Goal: Task Accomplishment & Management: Complete application form

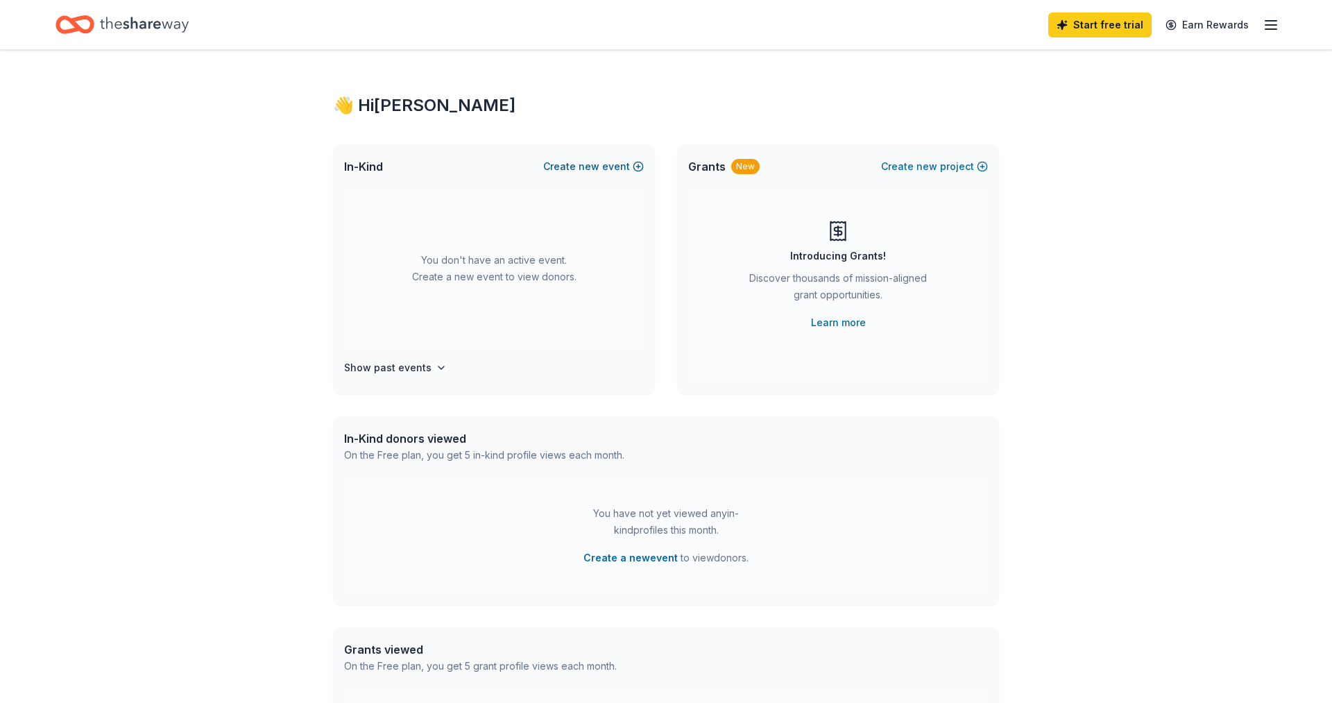
click at [565, 162] on button "Create new event" at bounding box center [593, 166] width 101 height 17
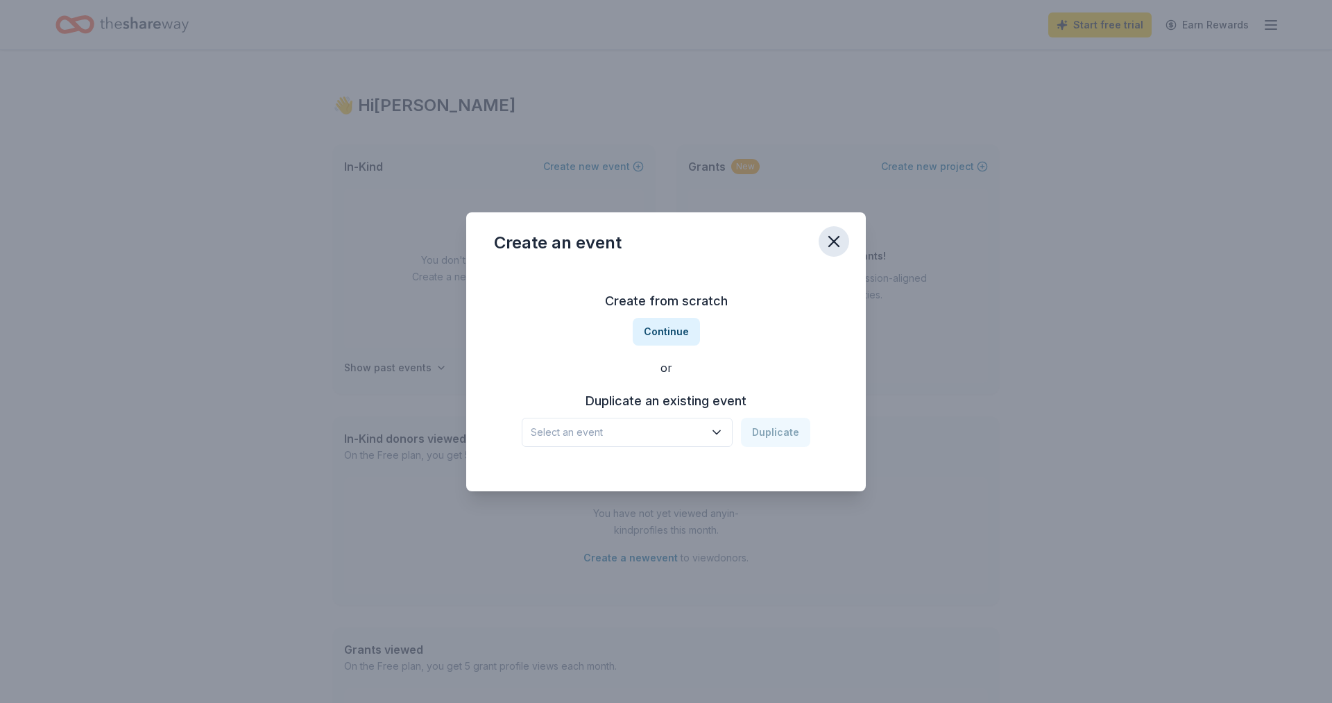
click at [840, 246] on icon "button" at bounding box center [833, 241] width 19 height 19
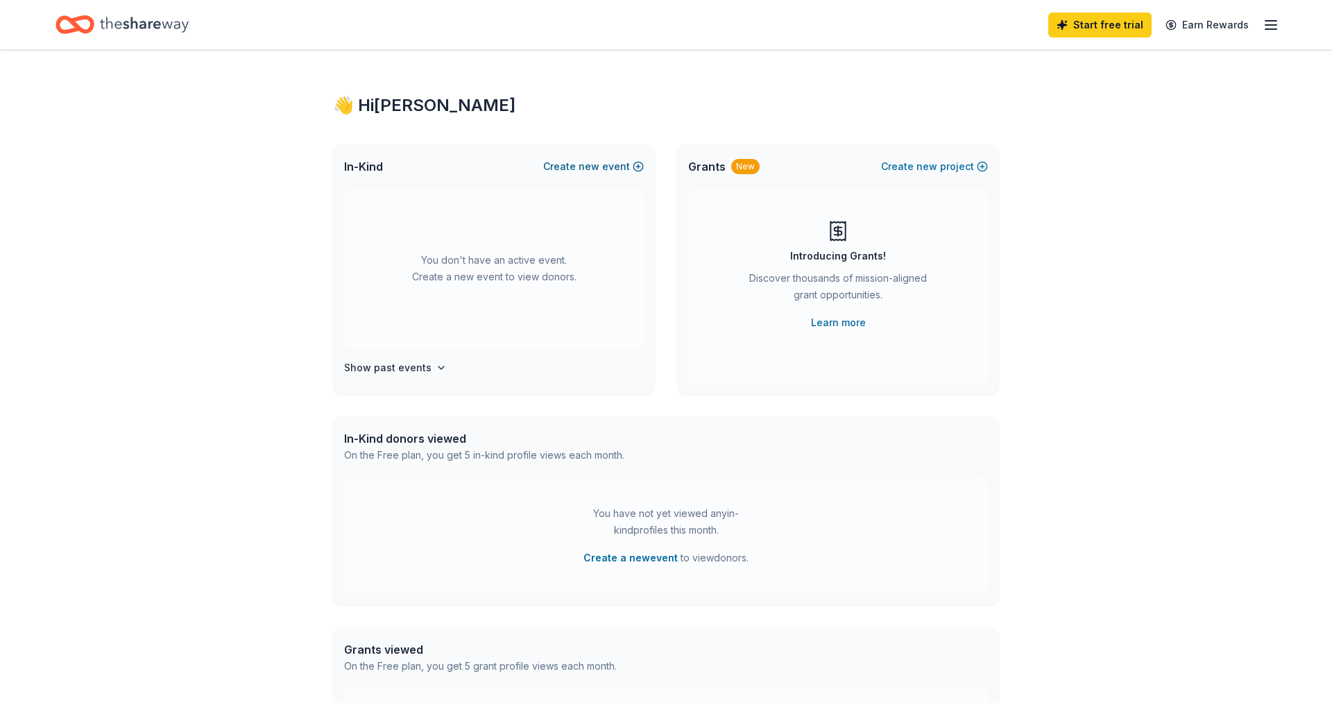
click at [588, 168] on span "new" at bounding box center [589, 166] width 21 height 17
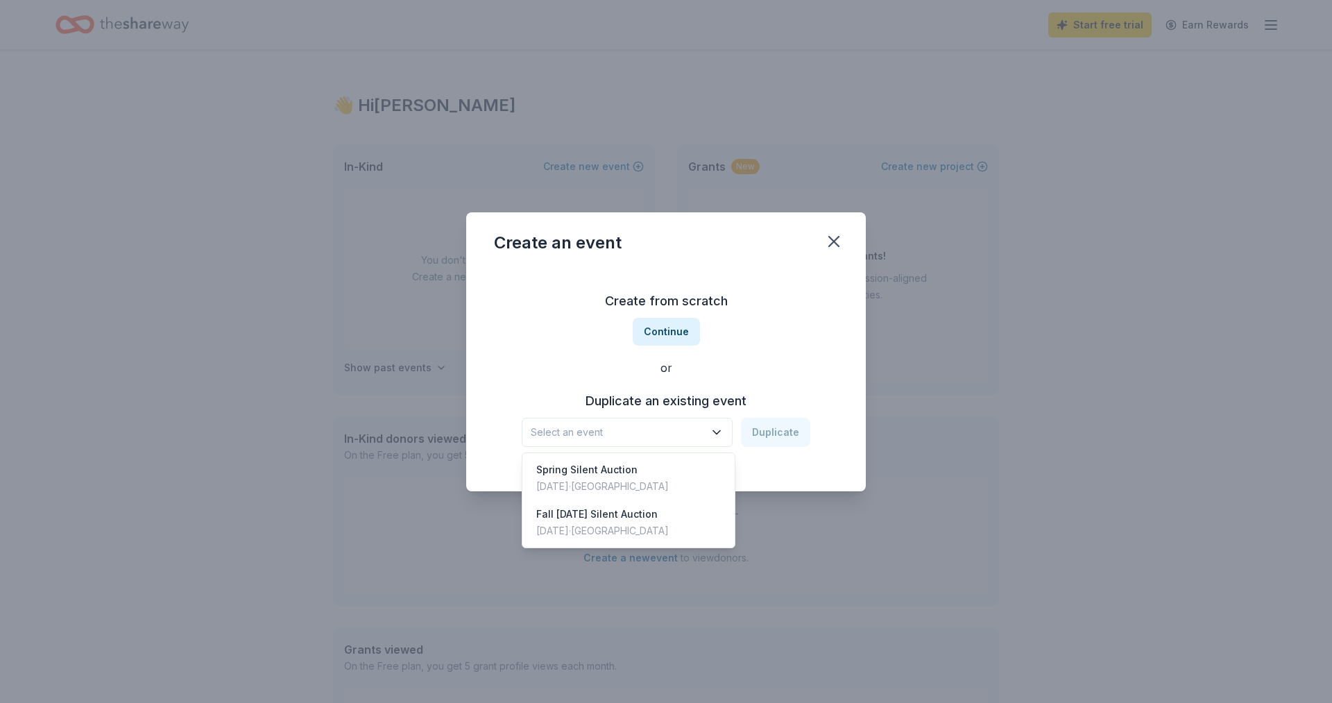
click at [697, 444] on button "Select an event" at bounding box center [627, 432] width 211 height 29
click at [645, 476] on div "Spring Silent Auction Apr 03, 2025 · TX" at bounding box center [628, 478] width 207 height 44
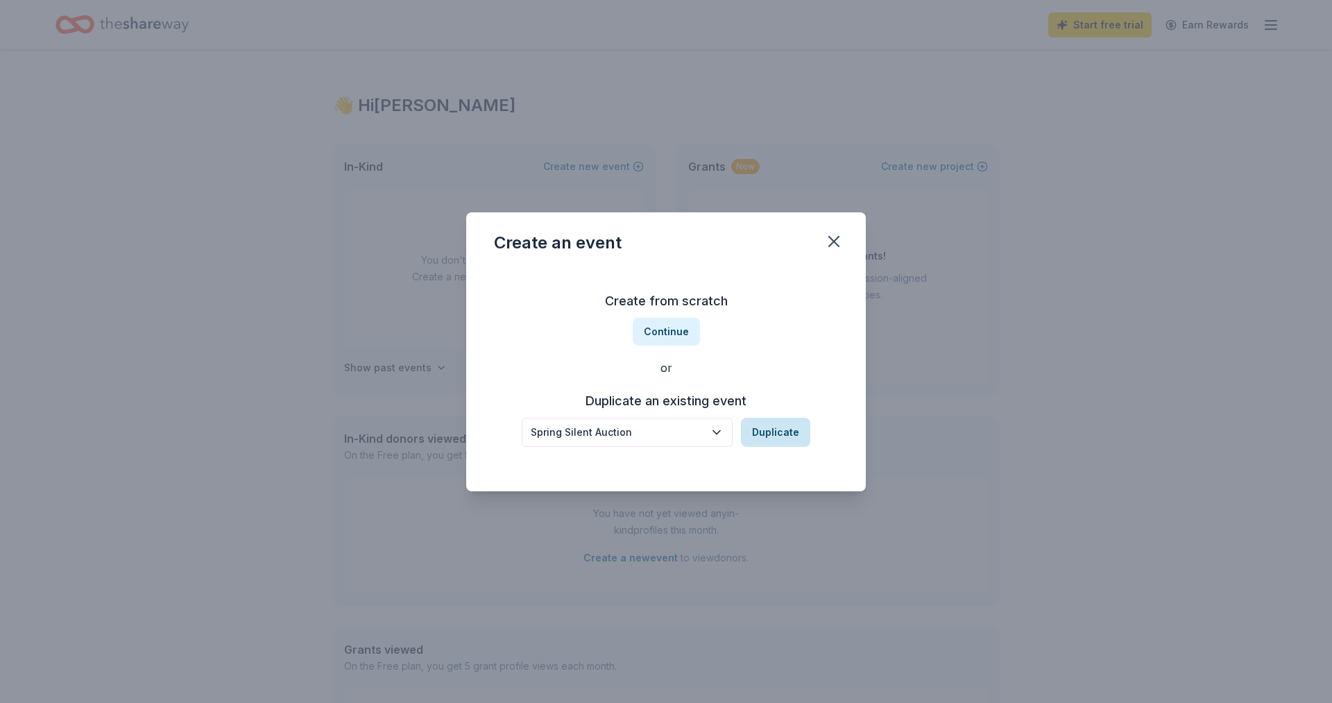
click at [767, 434] on button "Duplicate" at bounding box center [775, 432] width 69 height 29
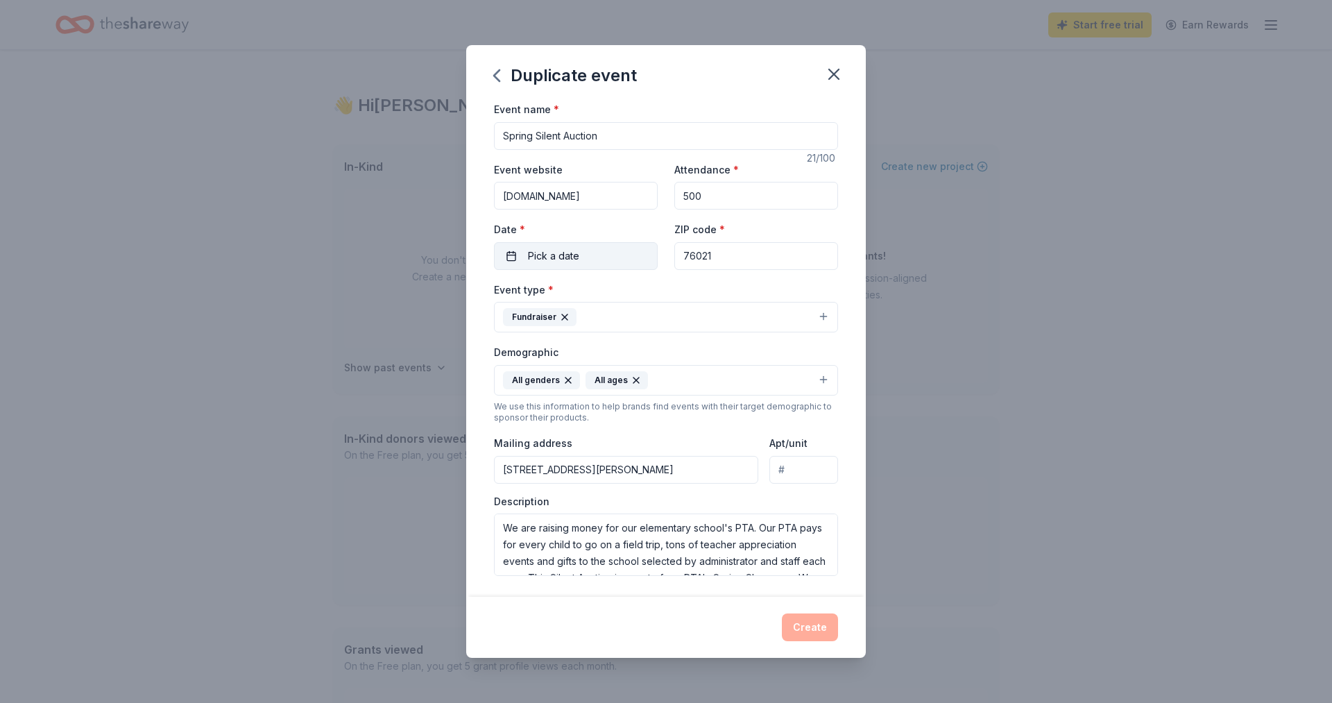
click at [595, 264] on button "Pick a date" at bounding box center [576, 256] width 164 height 28
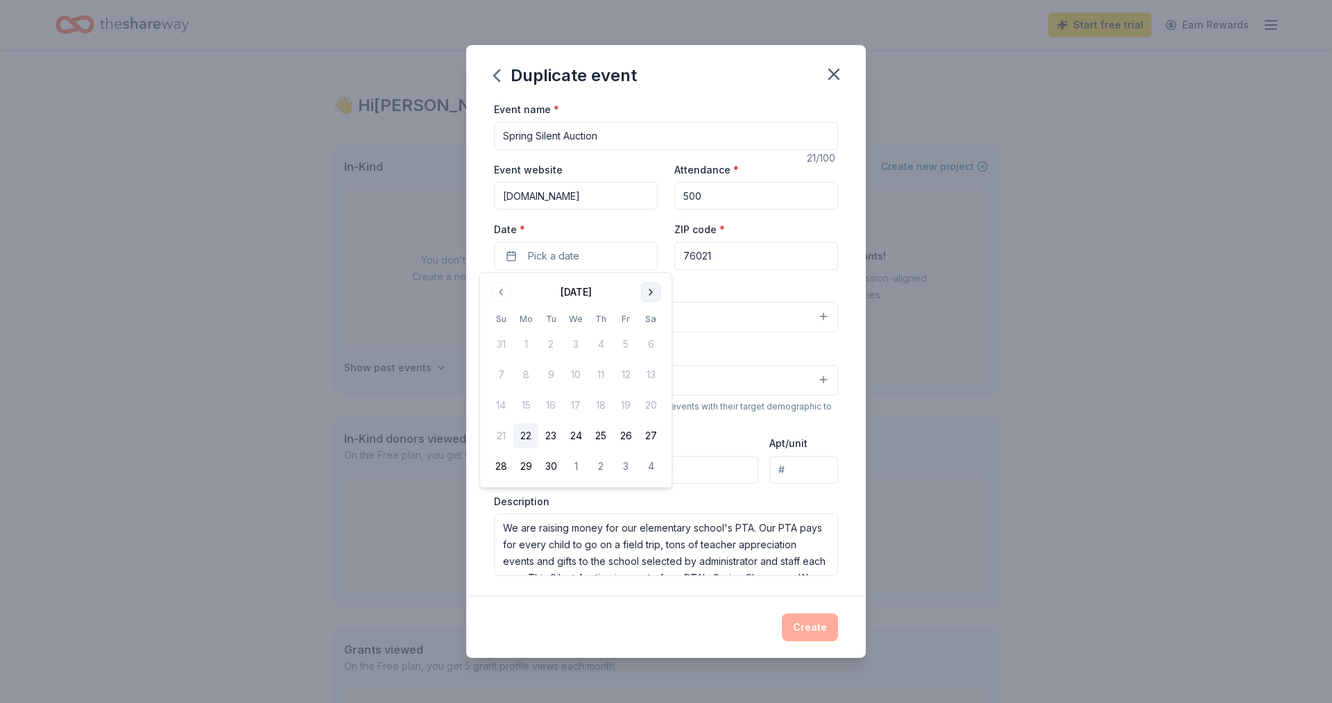
click at [647, 291] on button "Go to next month" at bounding box center [650, 291] width 19 height 19
click at [646, 293] on button "Go to next month" at bounding box center [650, 291] width 19 height 19
click at [643, 293] on button "Go to next month" at bounding box center [650, 291] width 19 height 19
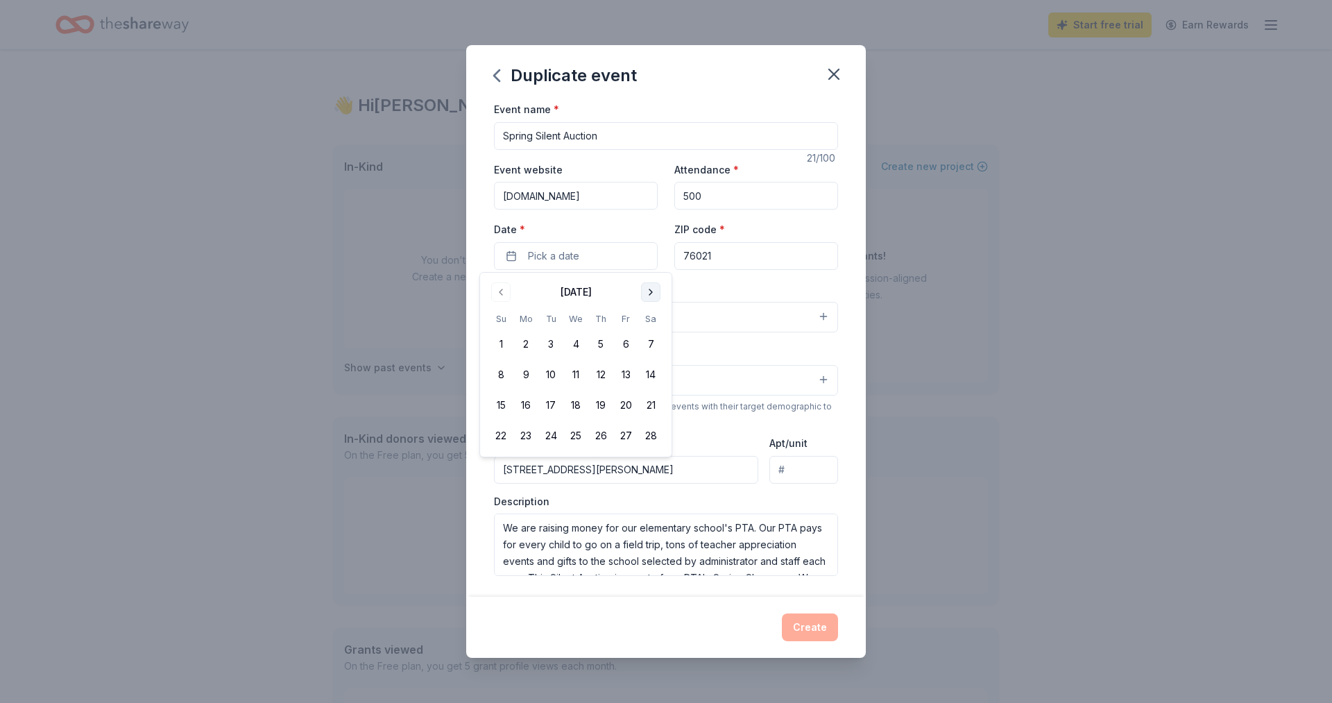
click at [642, 293] on button "Go to next month" at bounding box center [650, 291] width 19 height 19
click at [546, 434] on button "24" at bounding box center [550, 435] width 25 height 25
click at [694, 285] on div "Event type * Fundraiser" at bounding box center [666, 307] width 344 height 52
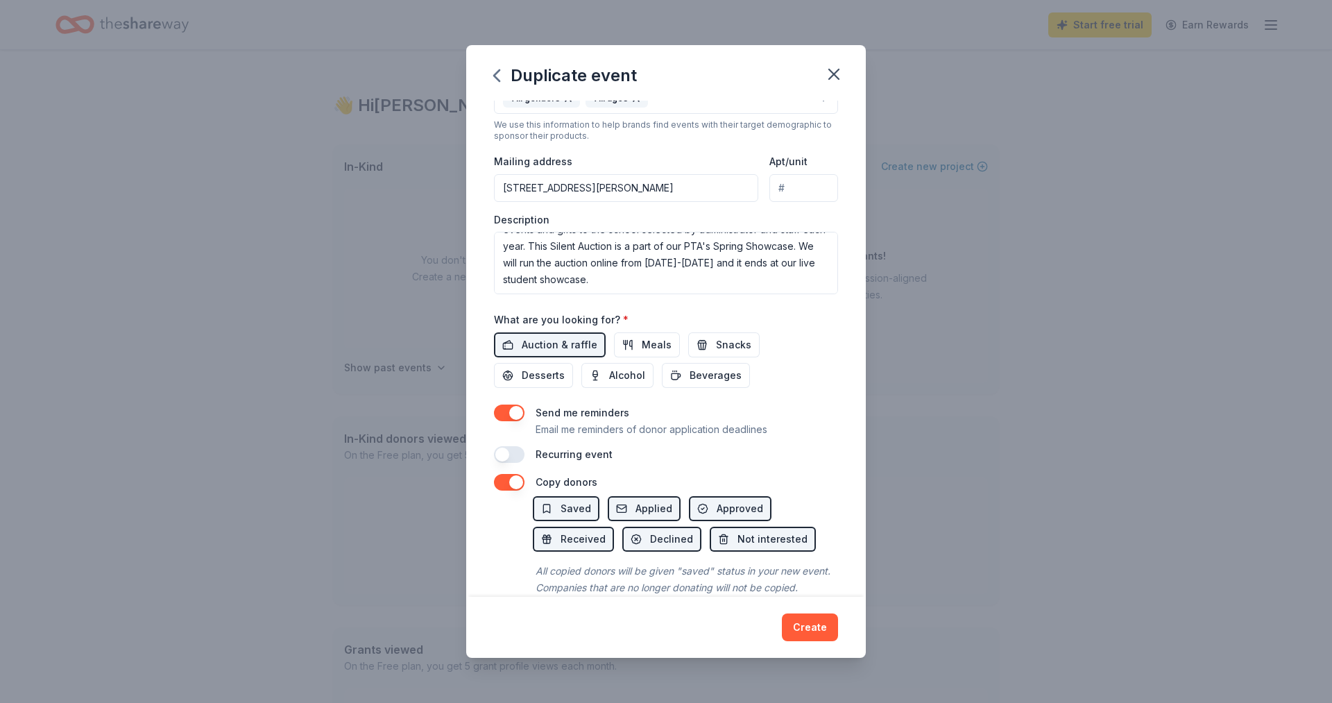
scroll to position [305, 0]
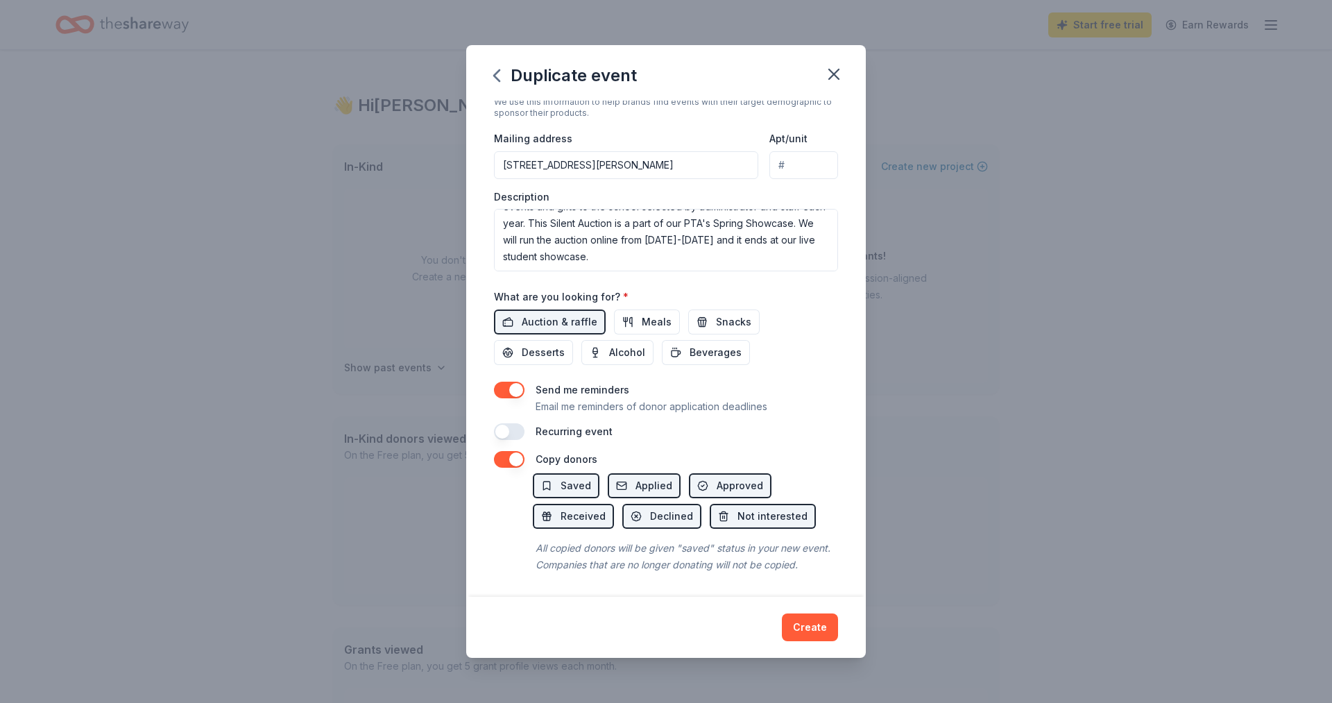
click at [504, 393] on button "button" at bounding box center [509, 390] width 31 height 17
click at [811, 623] on button "Create" at bounding box center [810, 627] width 56 height 28
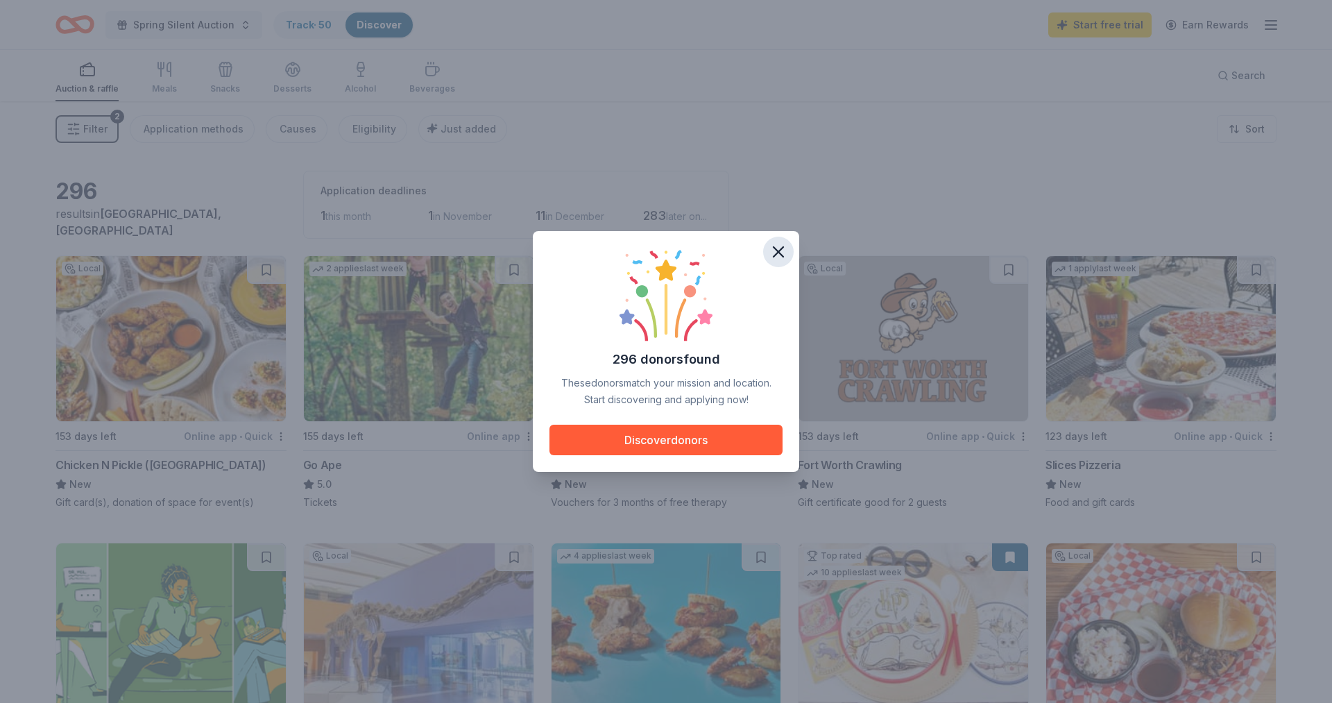
click at [773, 253] on icon "button" at bounding box center [778, 251] width 19 height 19
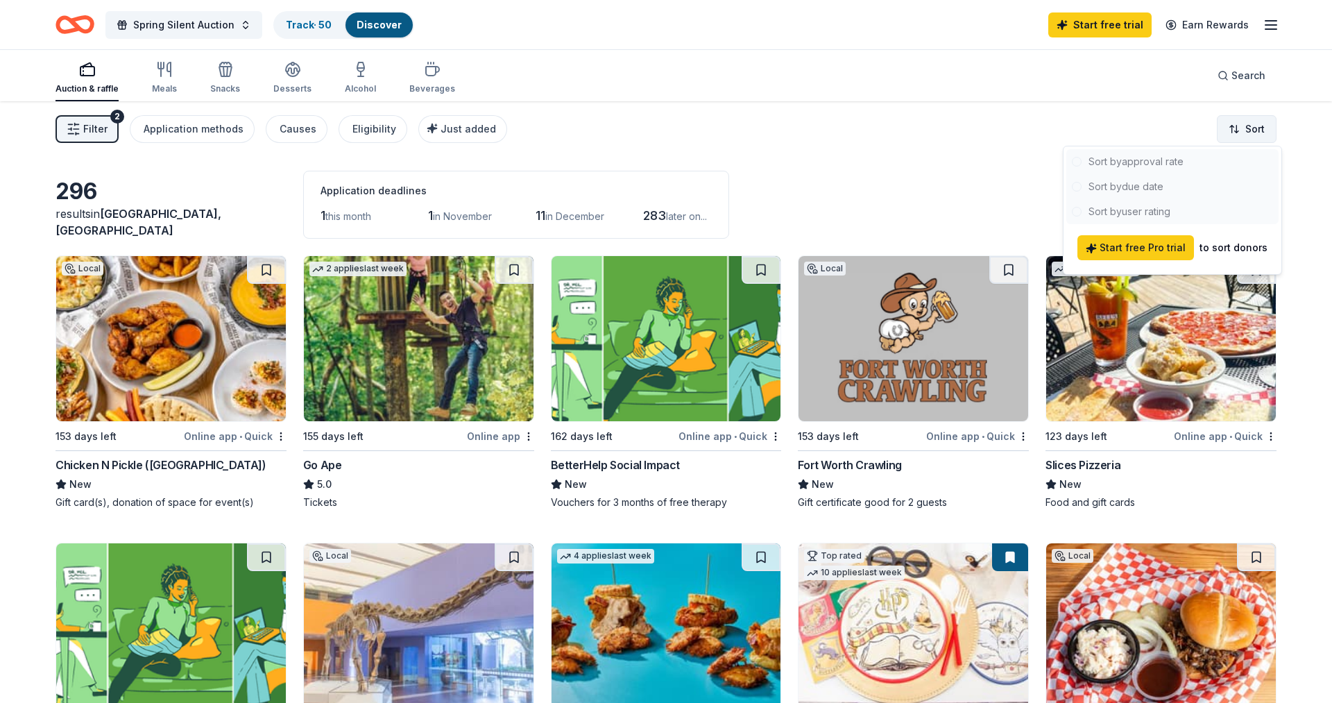
click at [1270, 131] on html "Spring Silent Auction Track · 50 Discover Start free trial Earn Rewards Auction…" at bounding box center [666, 351] width 1332 height 703
click at [1100, 188] on div at bounding box center [1172, 186] width 212 height 75
click at [958, 164] on html "Spring Silent Auction Track · 50 Discover Start free trial Earn Rewards Auction…" at bounding box center [666, 351] width 1332 height 703
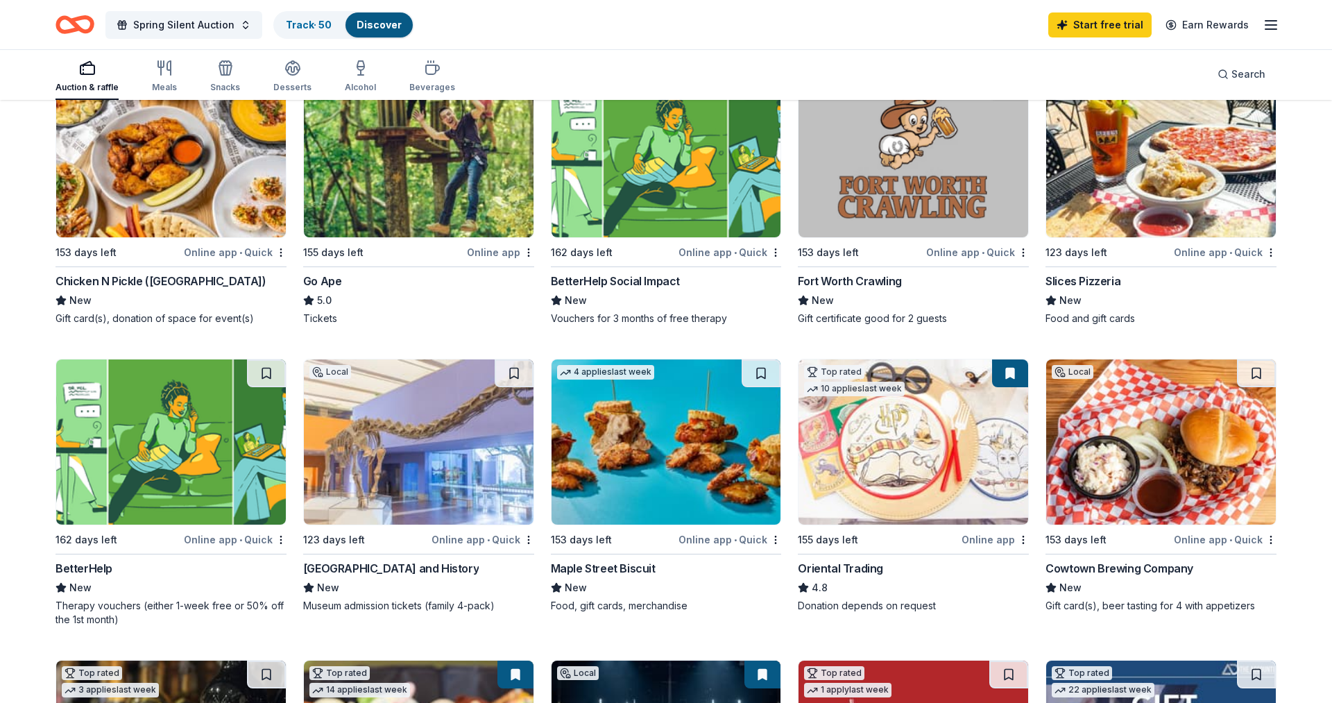
scroll to position [142, 0]
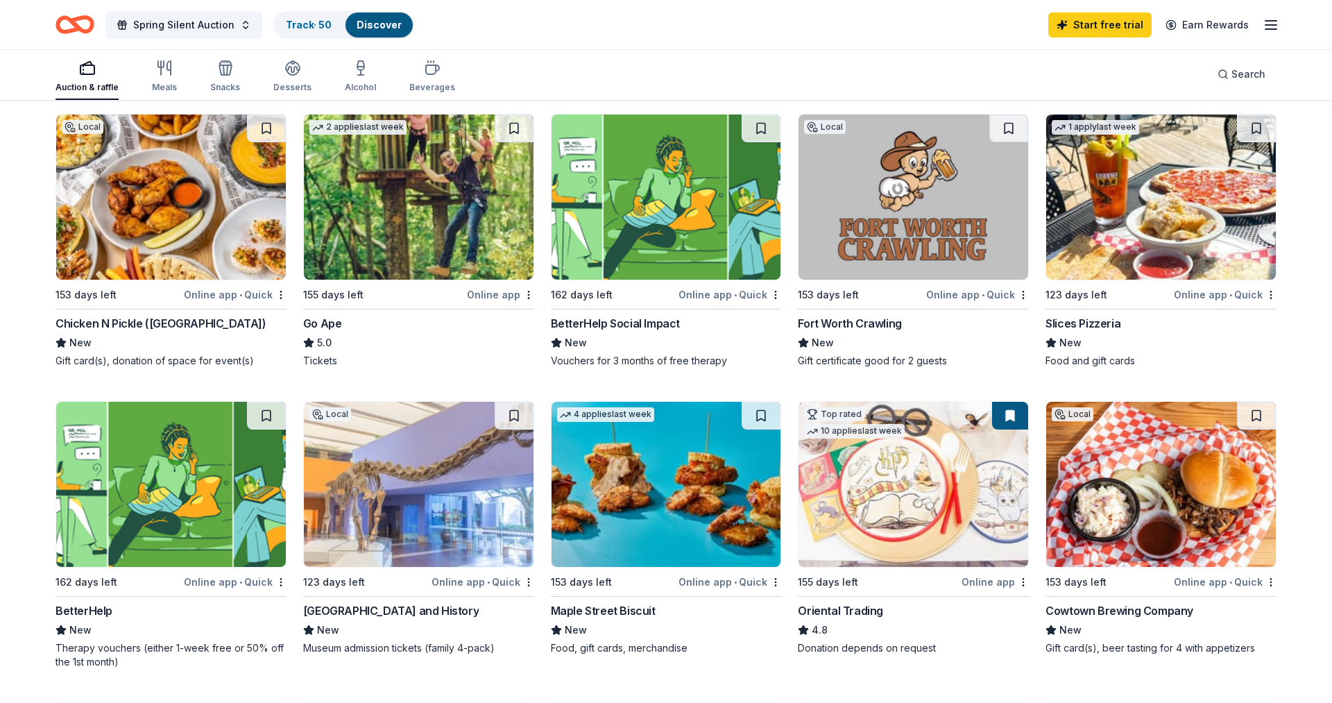
click at [924, 216] on img at bounding box center [914, 196] width 230 height 165
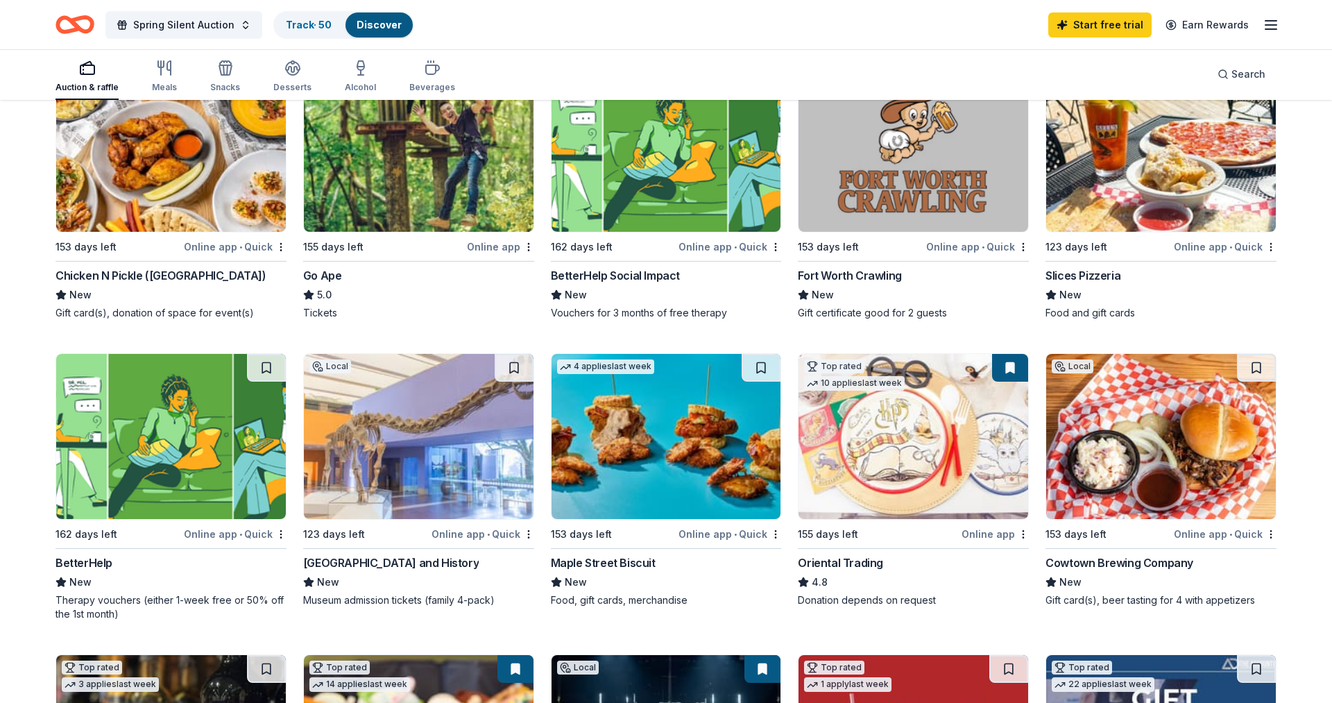
scroll to position [212, 0]
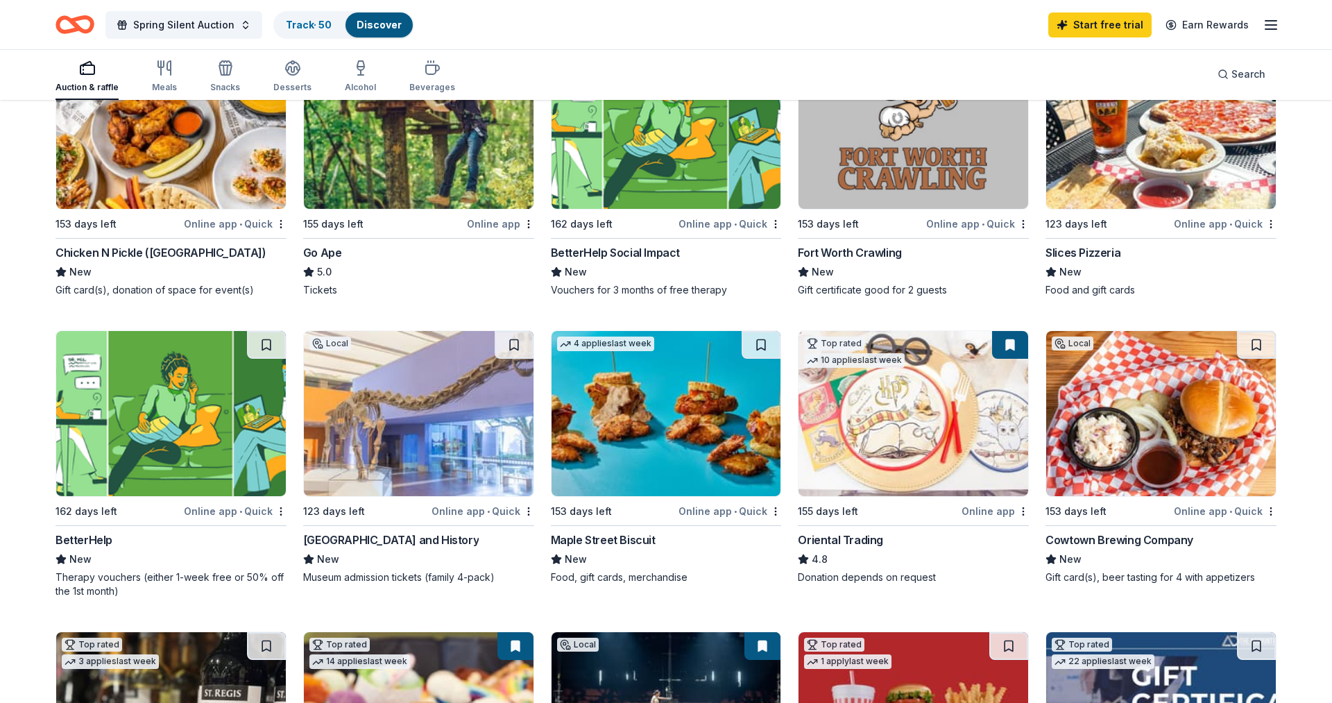
click at [445, 488] on img at bounding box center [419, 413] width 230 height 165
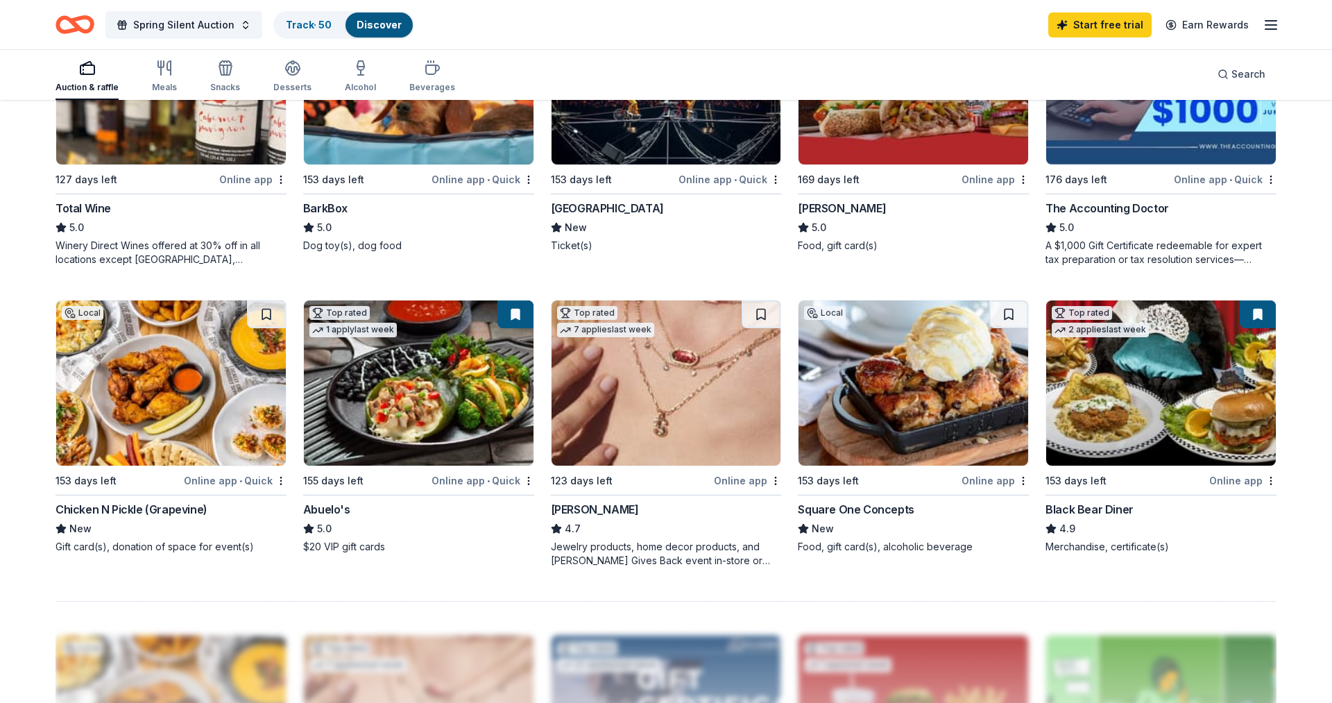
scroll to position [849, 0]
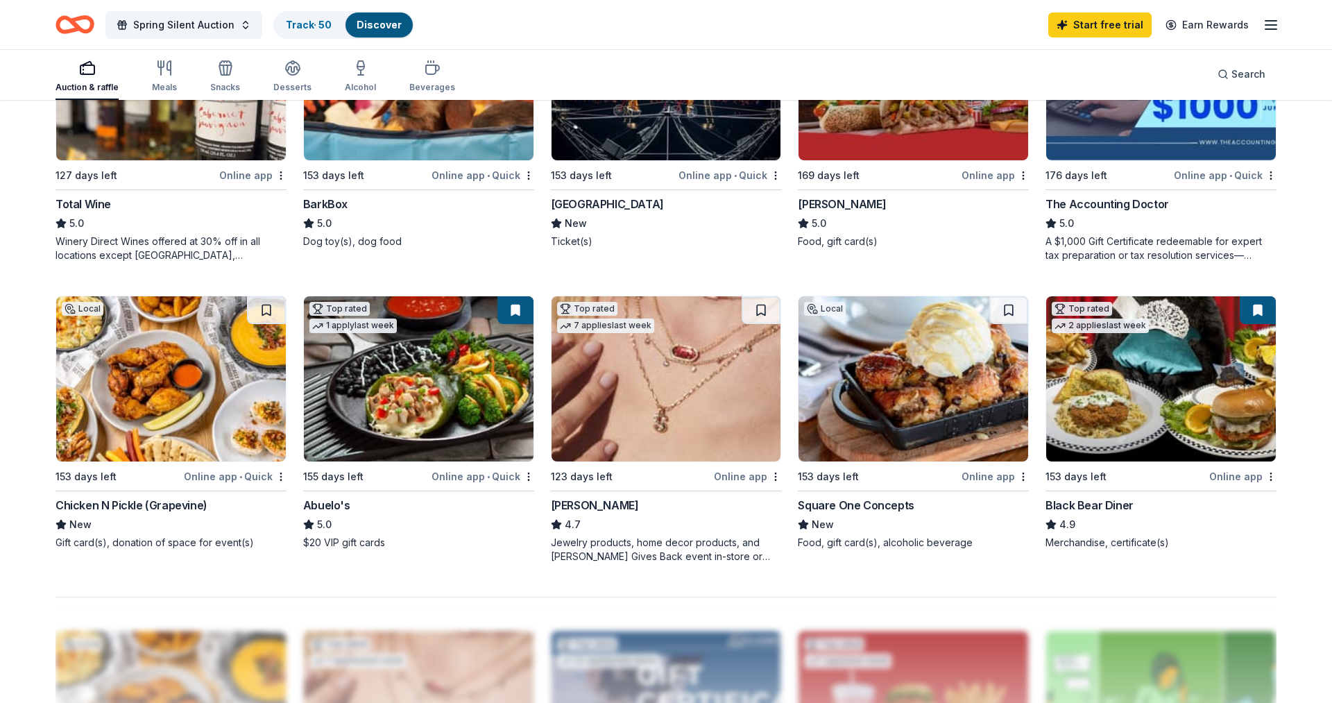
click at [493, 437] on img at bounding box center [419, 378] width 230 height 165
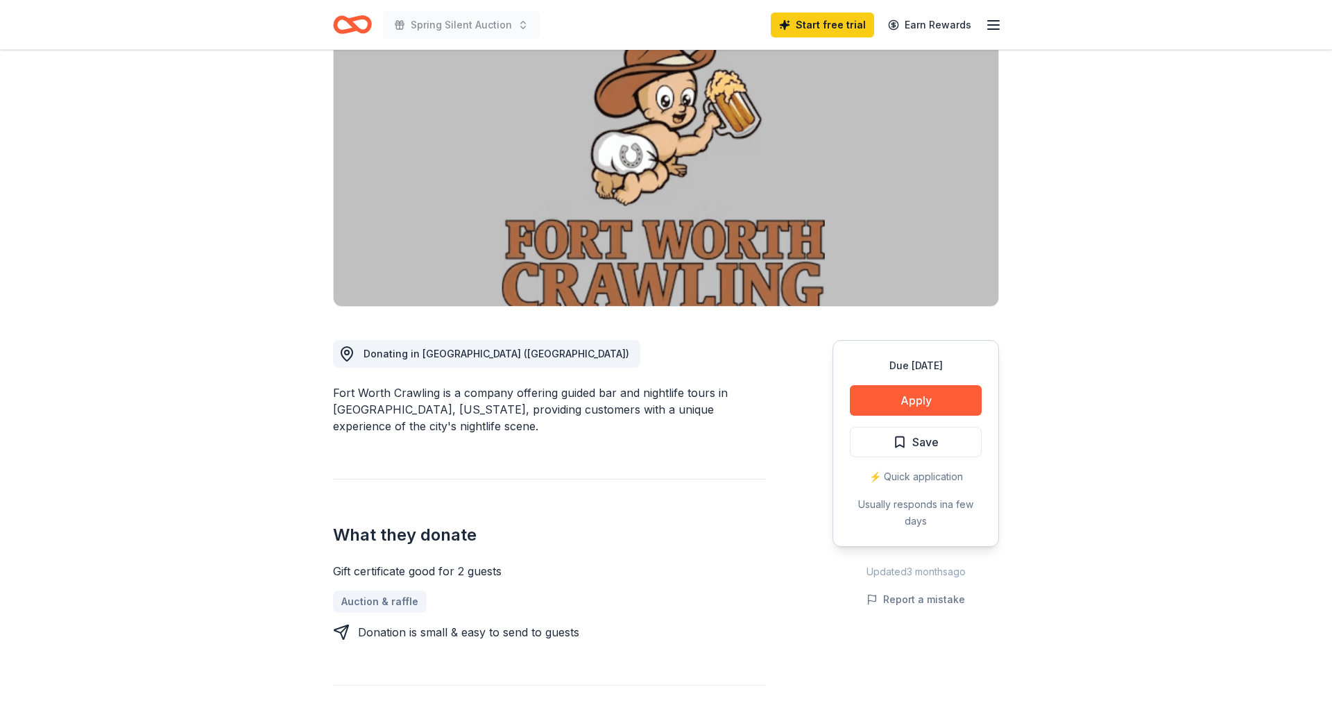
scroll to position [142, 0]
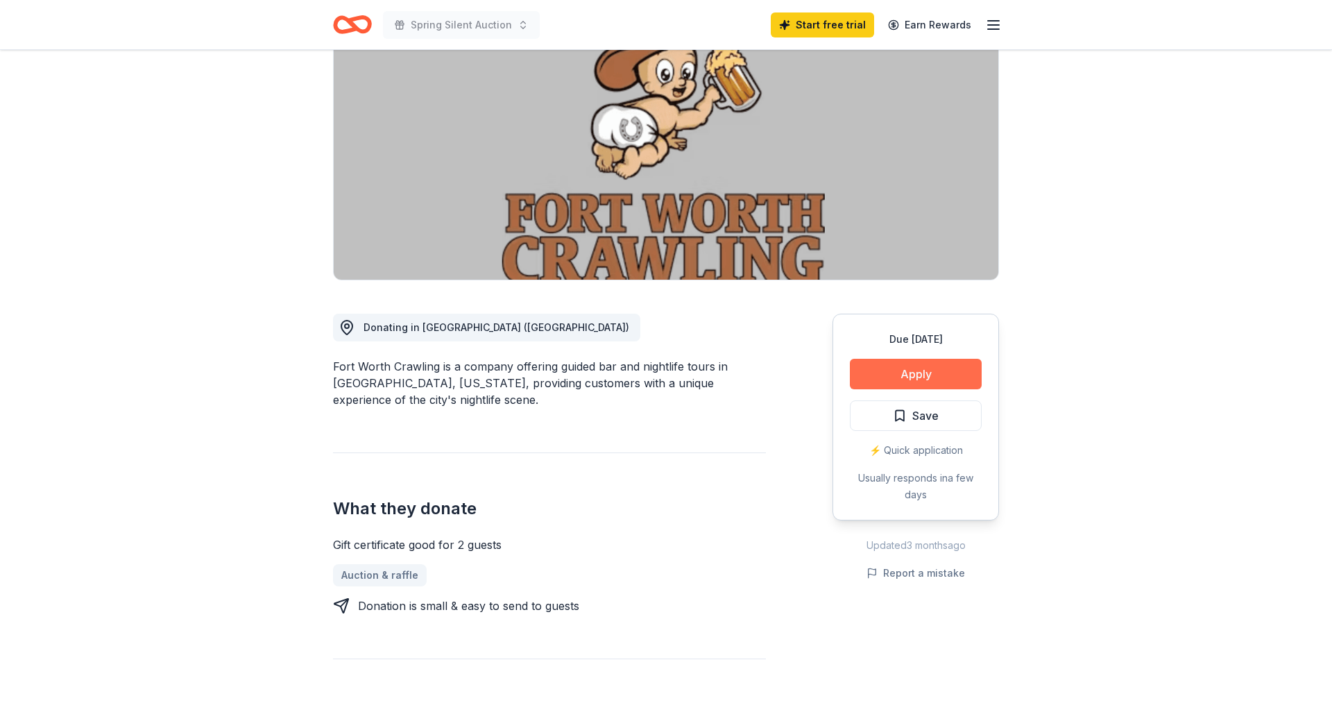
click at [895, 384] on button "Apply" at bounding box center [916, 374] width 132 height 31
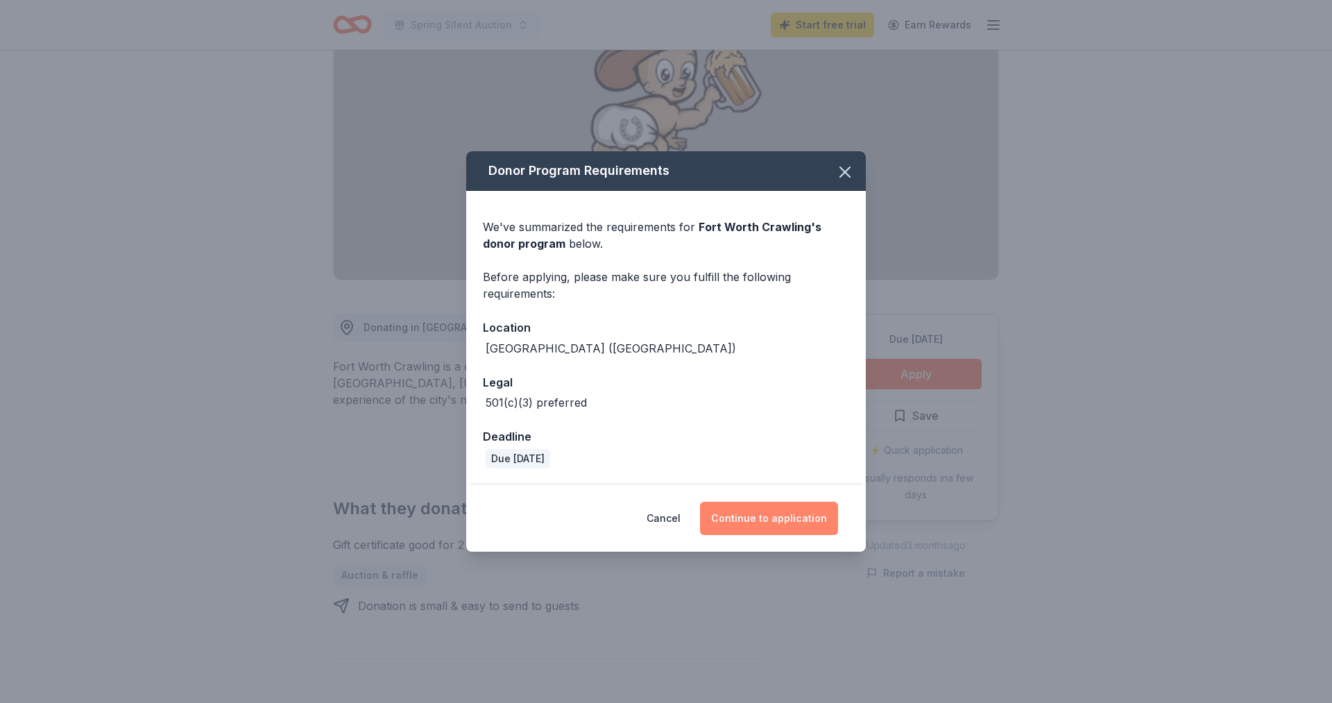
click at [735, 522] on button "Continue to application" at bounding box center [769, 518] width 138 height 33
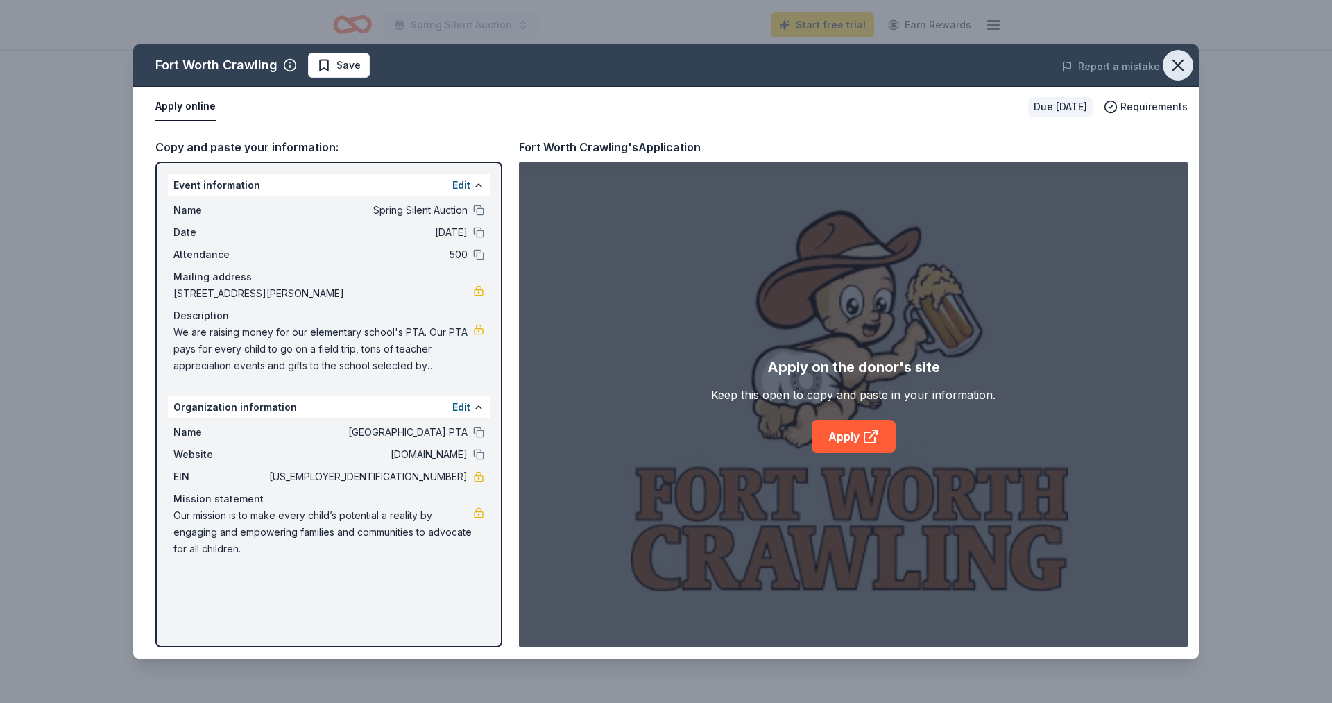
click at [1180, 56] on icon "button" at bounding box center [1177, 65] width 19 height 19
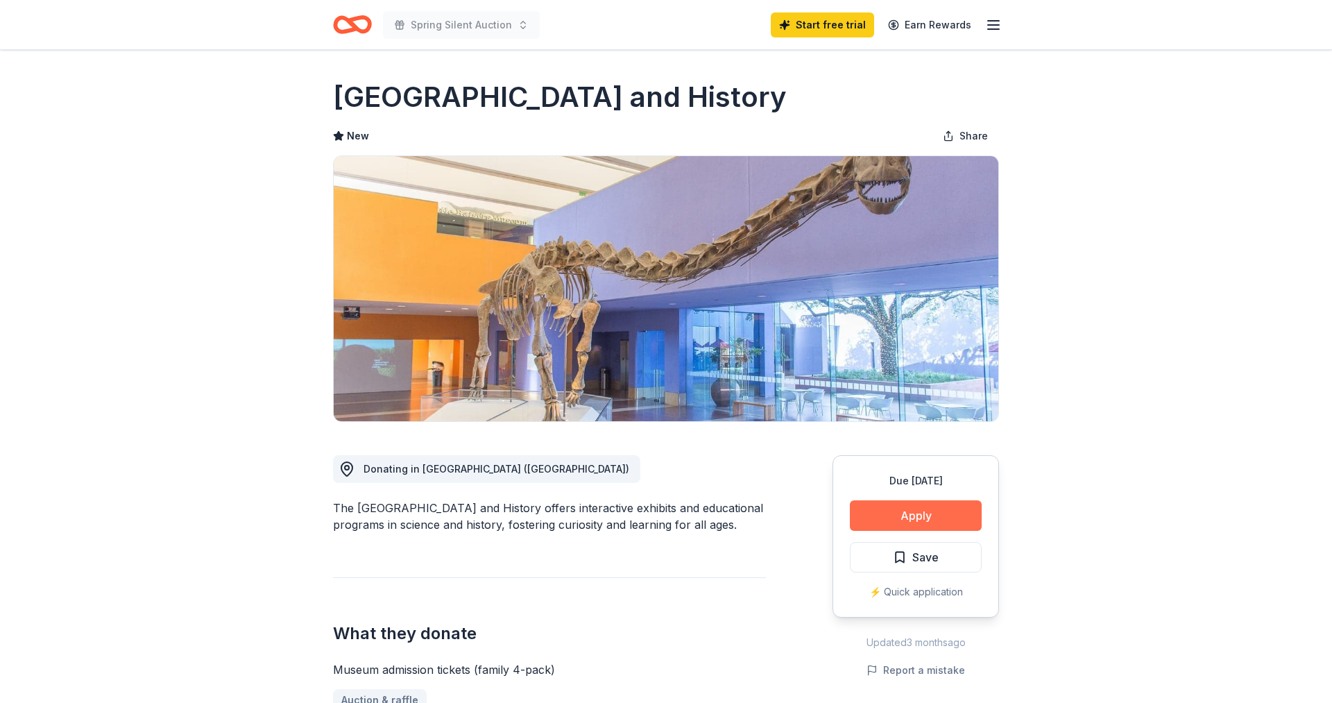
click at [887, 513] on button "Apply" at bounding box center [916, 515] width 132 height 31
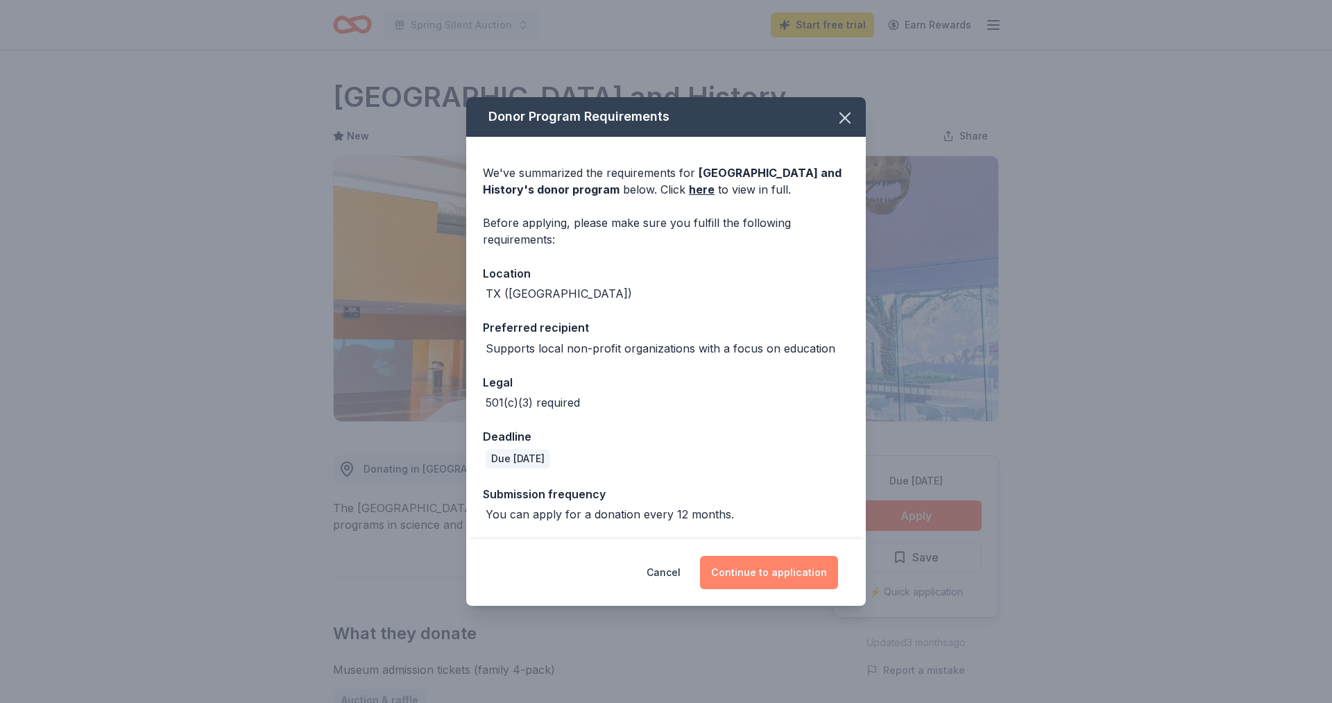
click at [751, 583] on button "Continue to application" at bounding box center [769, 572] width 138 height 33
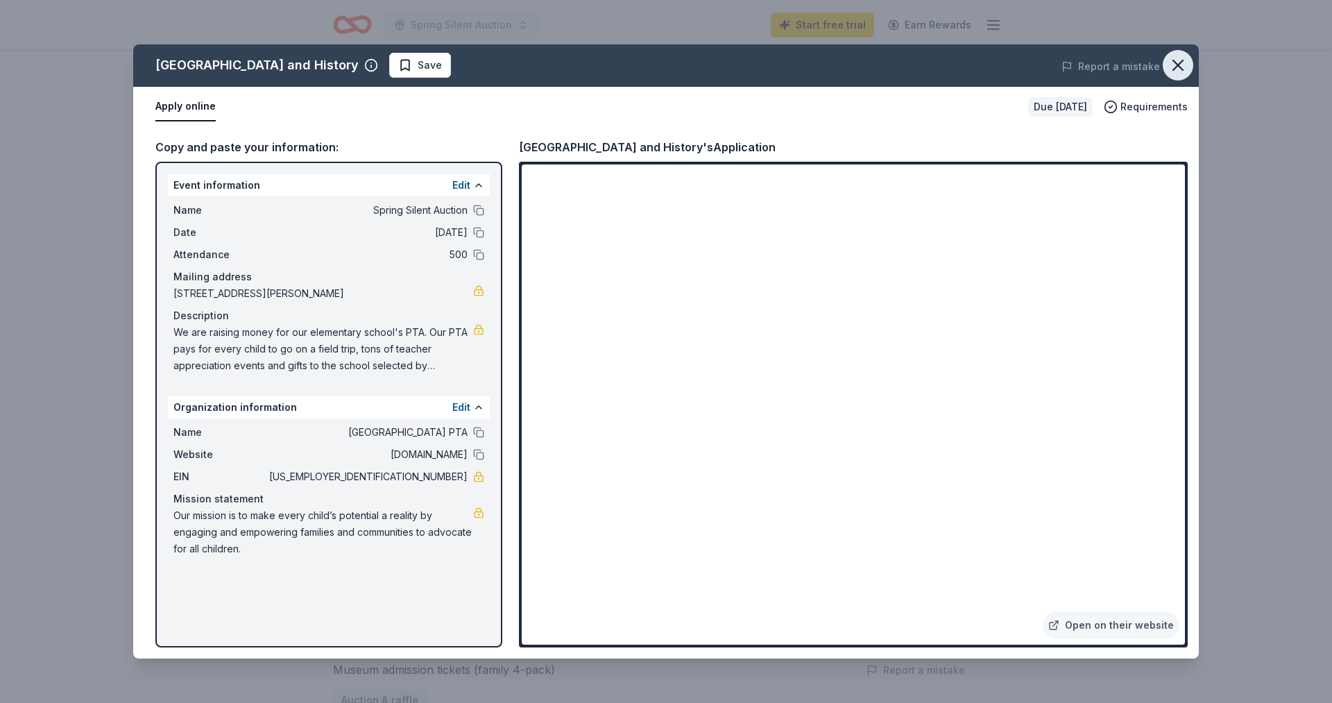
click at [1177, 60] on icon "button" at bounding box center [1177, 65] width 19 height 19
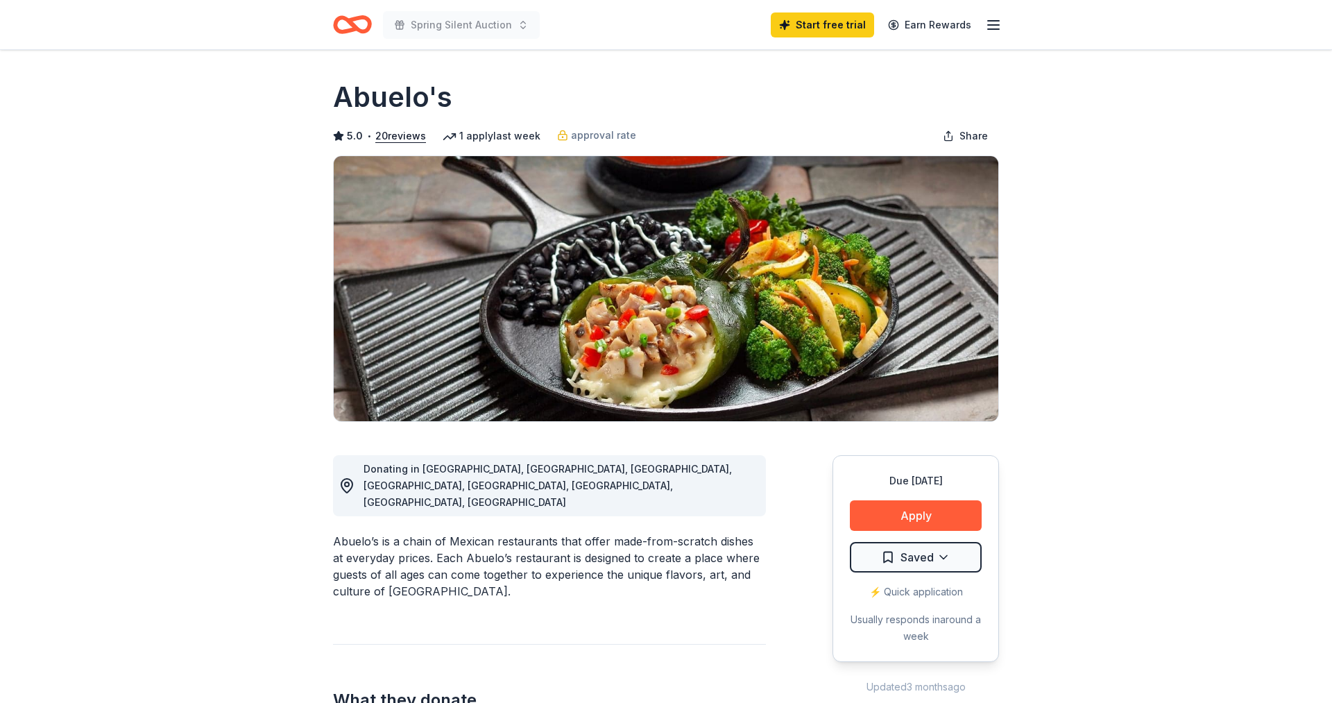
click at [958, 524] on button "Apply" at bounding box center [916, 515] width 132 height 31
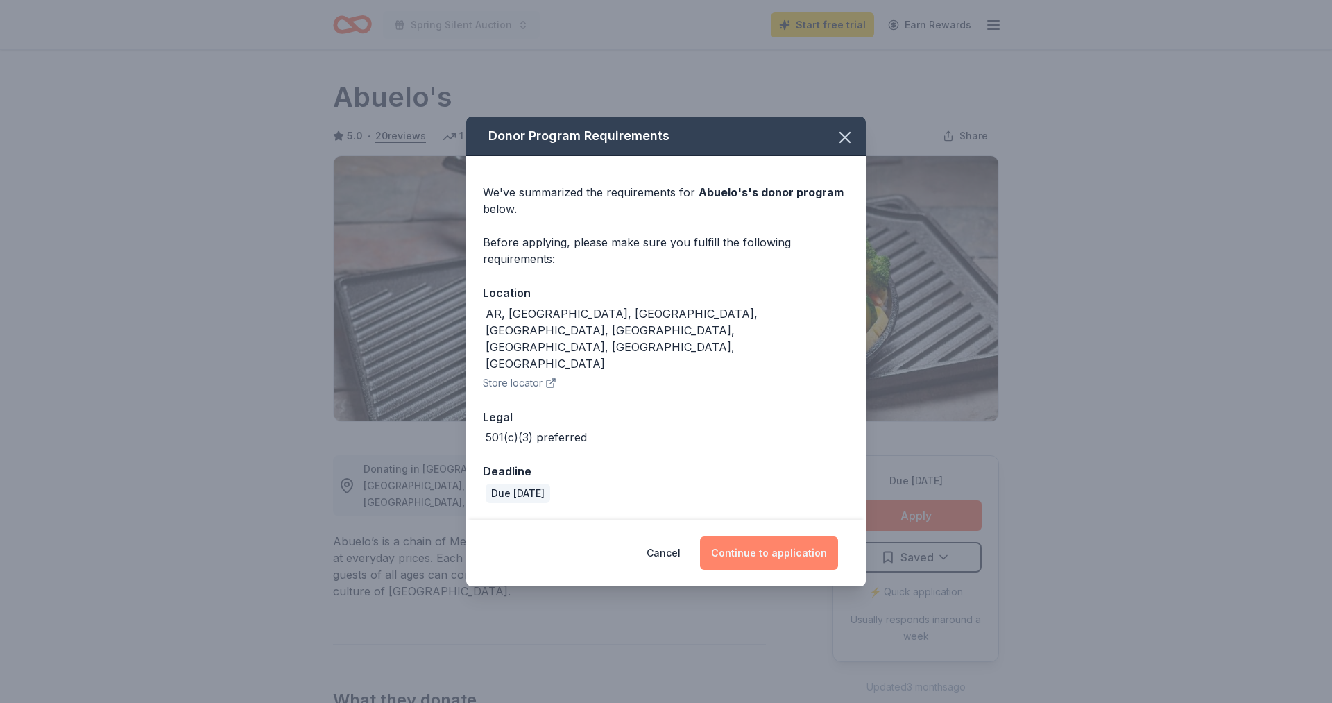
click at [796, 536] on button "Continue to application" at bounding box center [769, 552] width 138 height 33
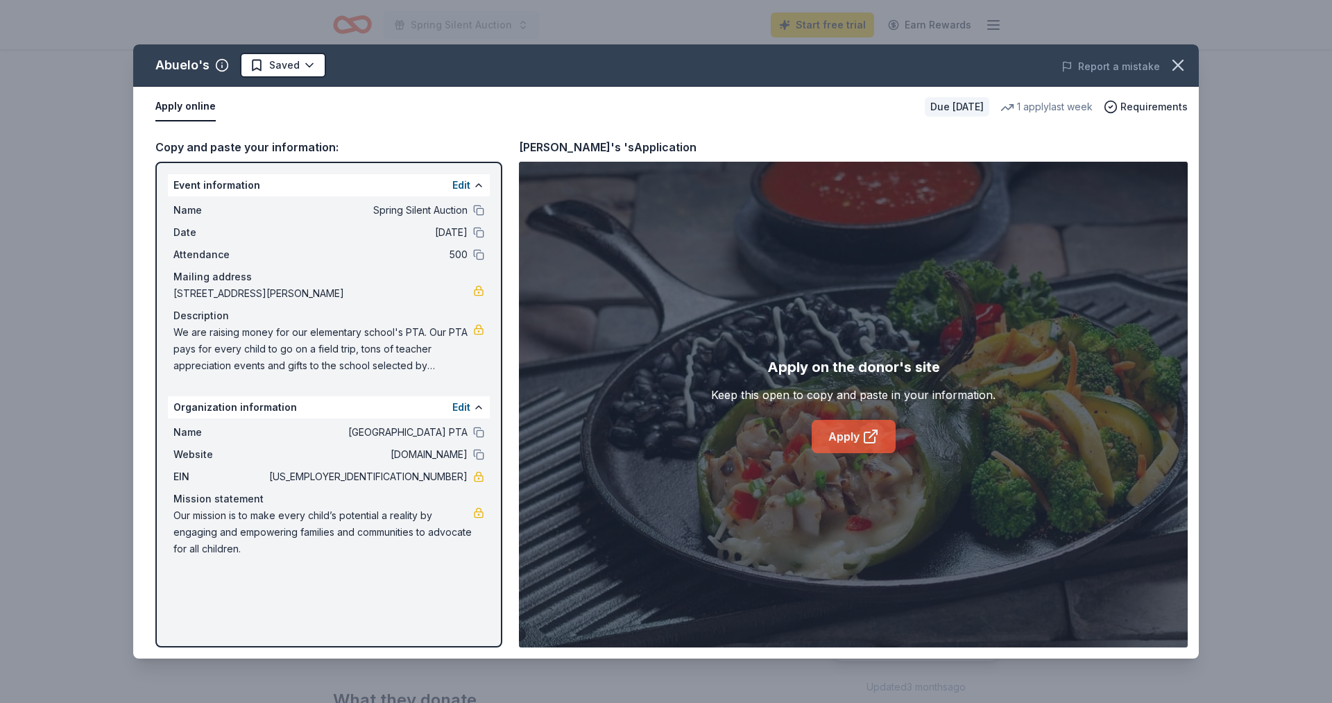
click at [856, 448] on link "Apply" at bounding box center [854, 436] width 84 height 33
